Goal: Find specific page/section: Find specific page/section

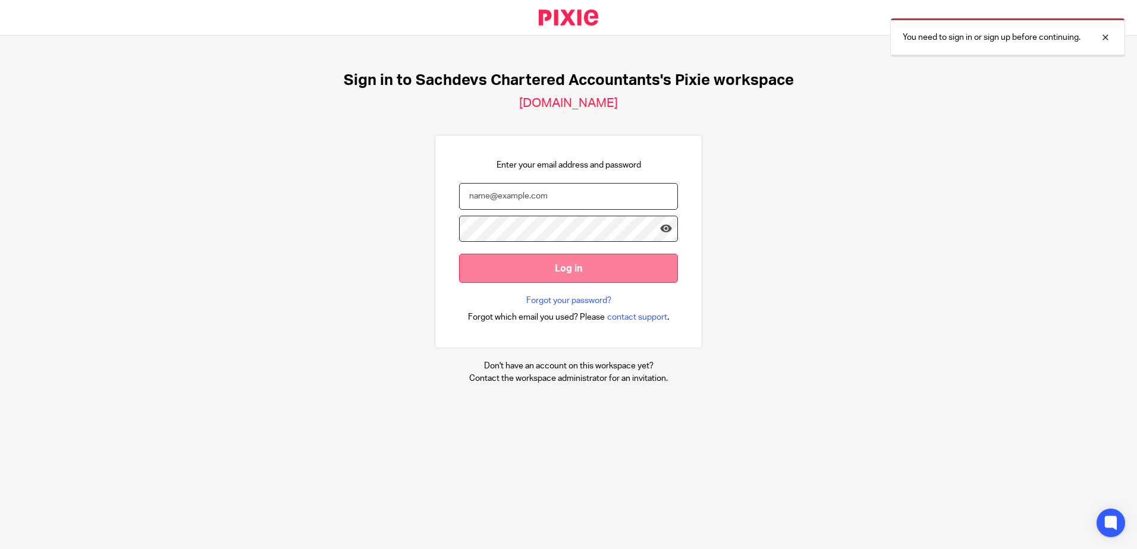
type input "sam@as1group.co.uk"
click at [508, 261] on input "Log in" at bounding box center [568, 268] width 219 height 29
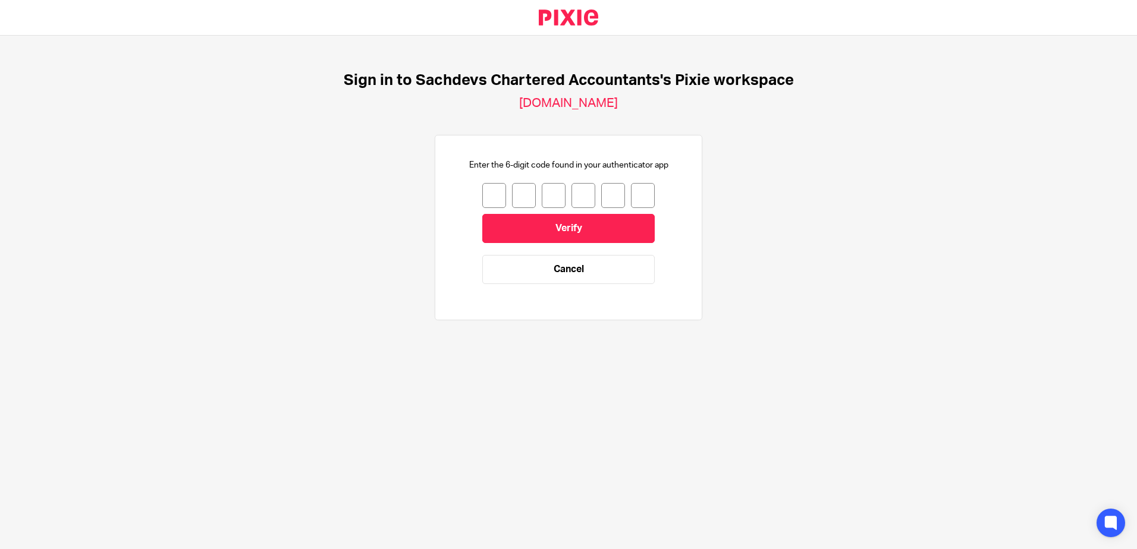
click at [487, 188] on input "number" at bounding box center [494, 195] width 24 height 25
type input "0"
type input "9"
type input "5"
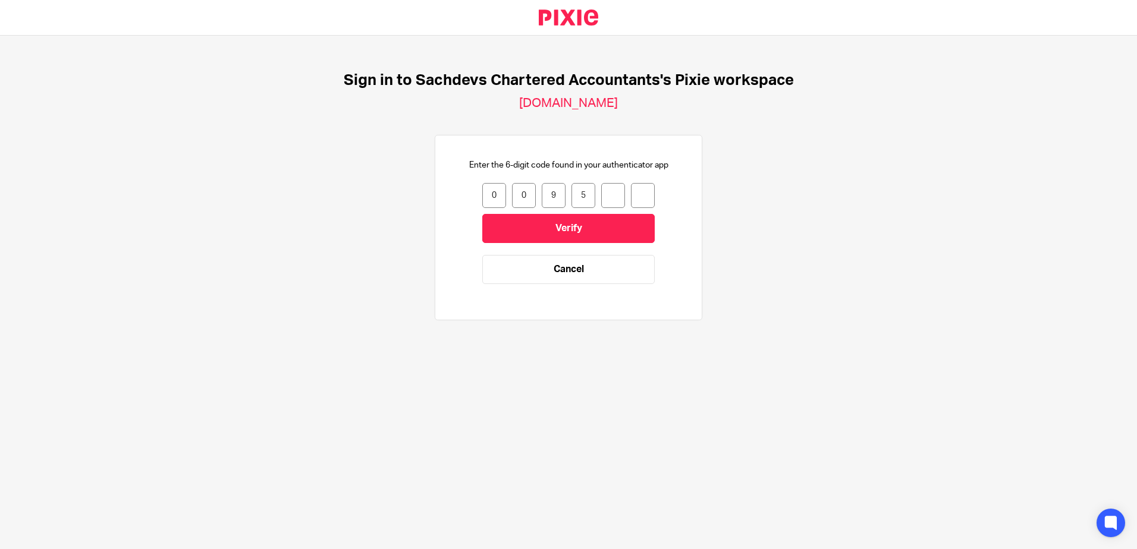
type input "5"
type input "0"
click at [493, 225] on input "Verify" at bounding box center [568, 228] width 172 height 29
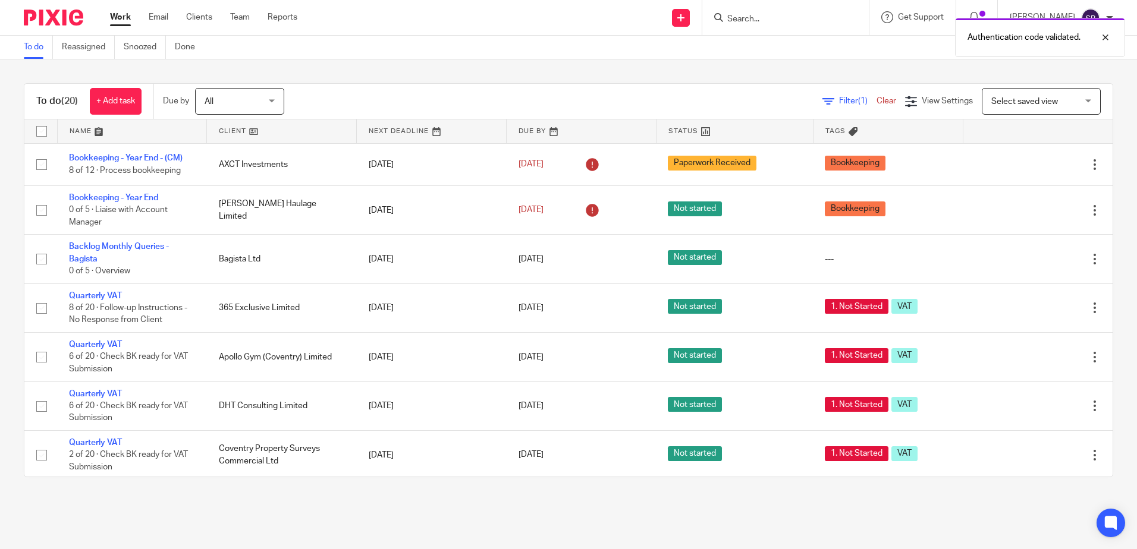
drag, startPoint x: 833, startPoint y: 23, endPoint x: 798, endPoint y: 12, distance: 36.5
click at [833, 23] on div "Authentication code validated." at bounding box center [846, 34] width 556 height 45
click at [789, 11] on form at bounding box center [789, 17] width 127 height 15
click at [773, 21] on div "Authentication code validated." at bounding box center [846, 34] width 556 height 45
click at [751, 18] on div "Authentication code validated." at bounding box center [846, 34] width 556 height 45
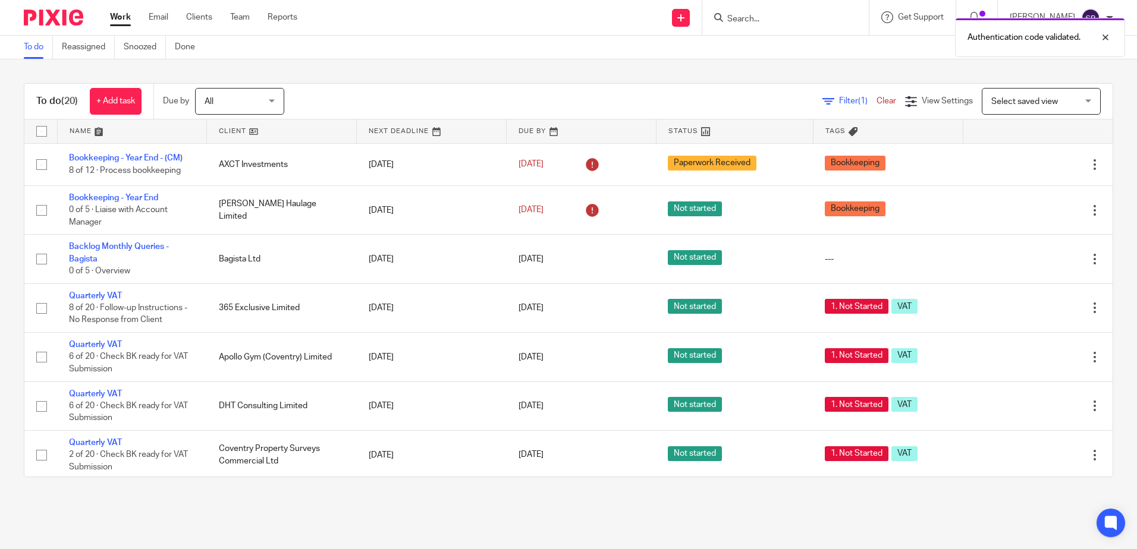
click at [757, 20] on div "Authentication code validated." at bounding box center [846, 34] width 556 height 45
click at [1106, 35] on div at bounding box center [1096, 37] width 32 height 14
click at [756, 20] on input "Search" at bounding box center [779, 19] width 107 height 11
paste input "[PERSON_NAME]"
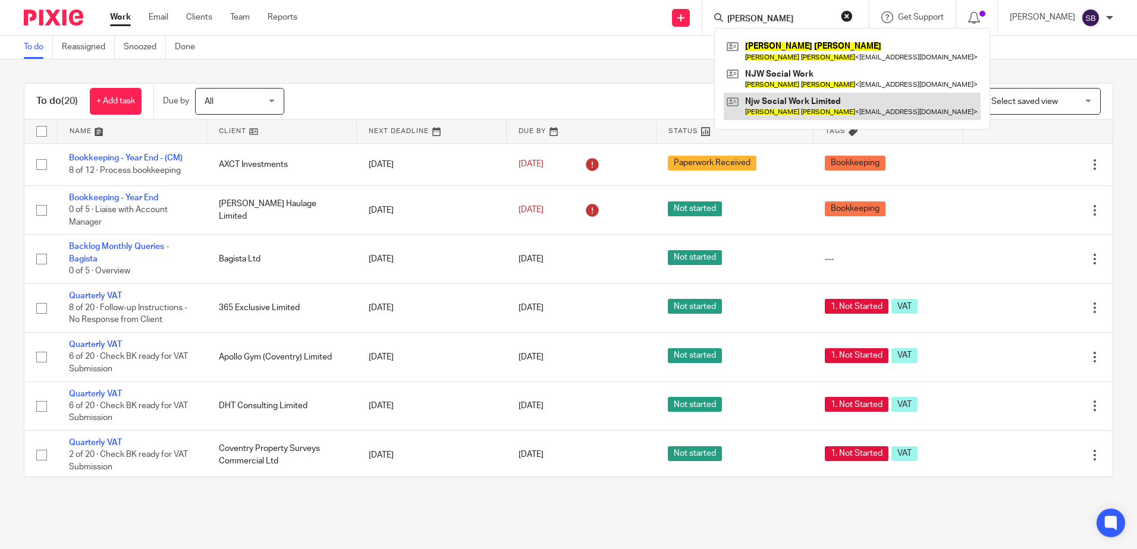
type input "[PERSON_NAME]"
click at [816, 111] on link at bounding box center [851, 106] width 257 height 27
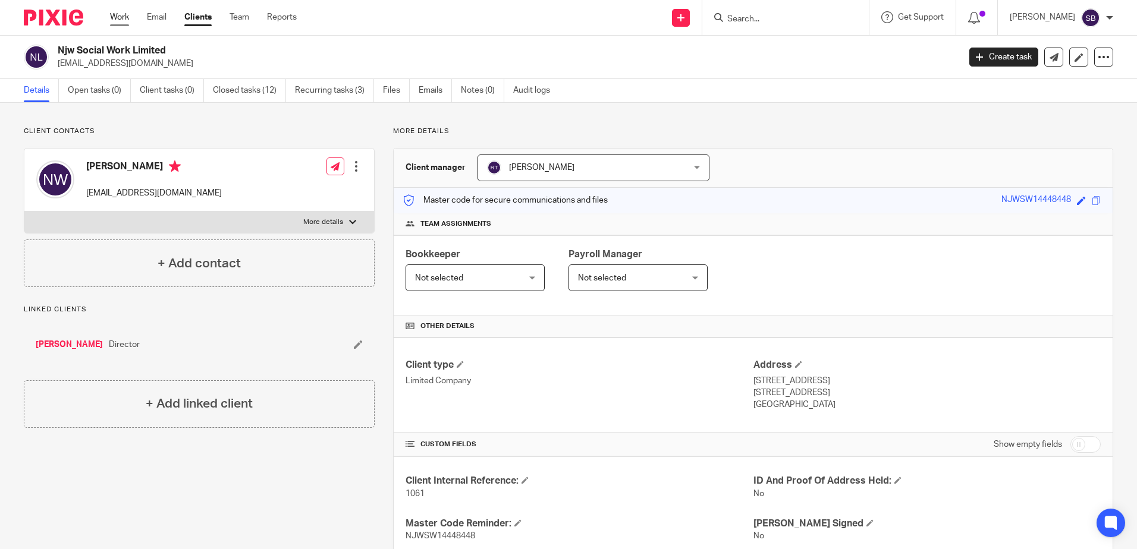
click at [115, 20] on link "Work" at bounding box center [119, 17] width 19 height 12
